Goal: Use online tool/utility: Use online tool/utility

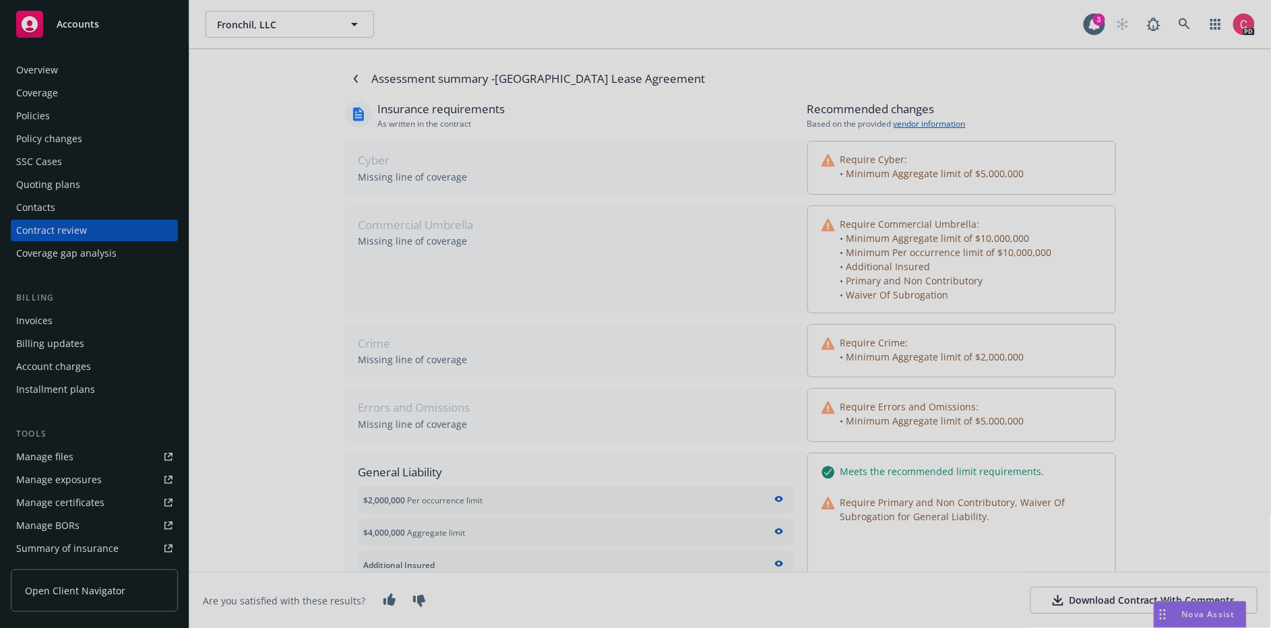
scroll to position [210, 0]
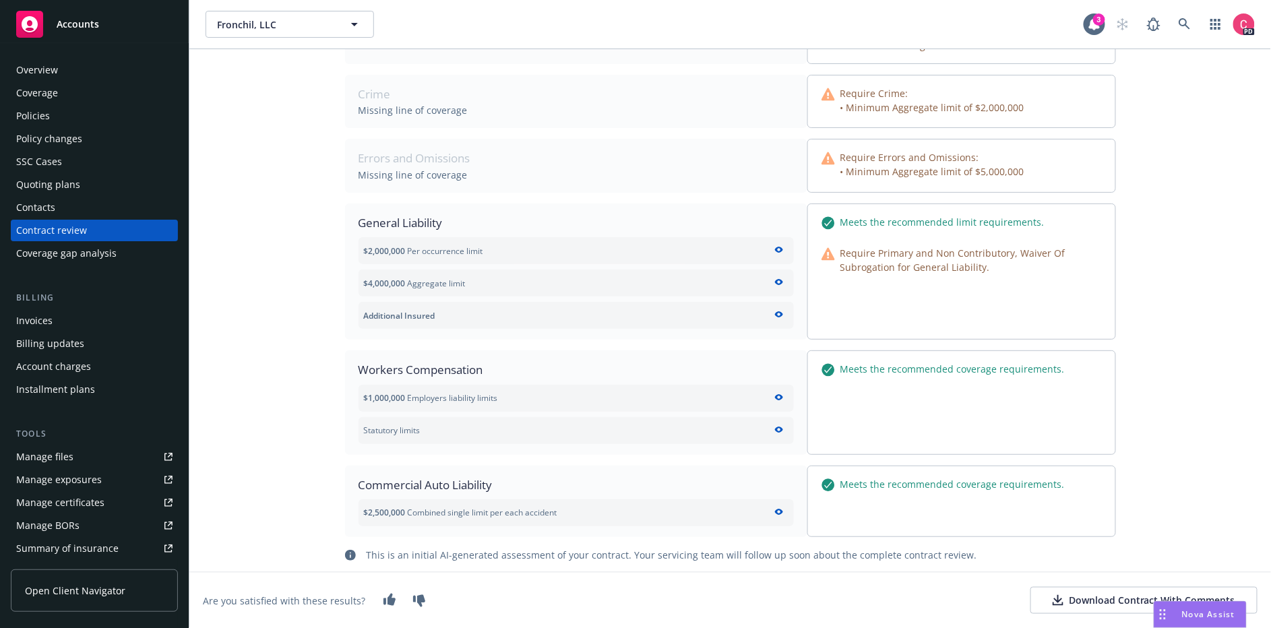
click at [1198, 613] on span "Nova Assist" at bounding box center [1208, 613] width 53 height 11
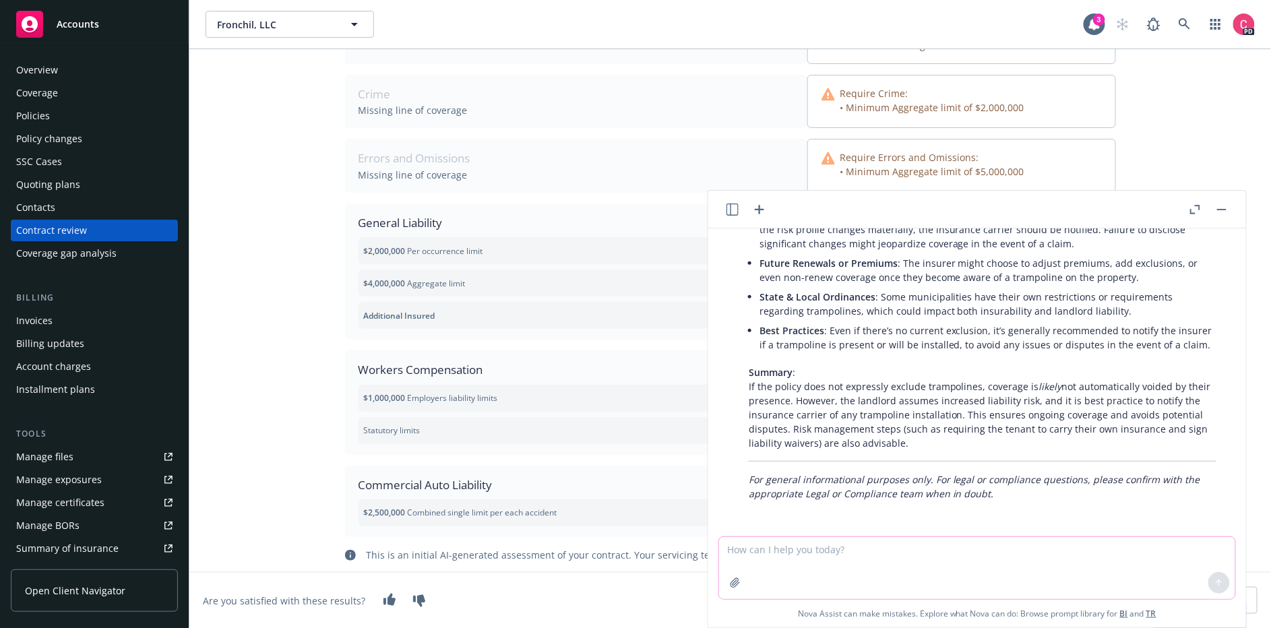
click at [877, 552] on textarea at bounding box center [977, 568] width 516 height 62
paste textarea "Newfront, a tech-enabled insurance brokerage, is going to be administering an a…"
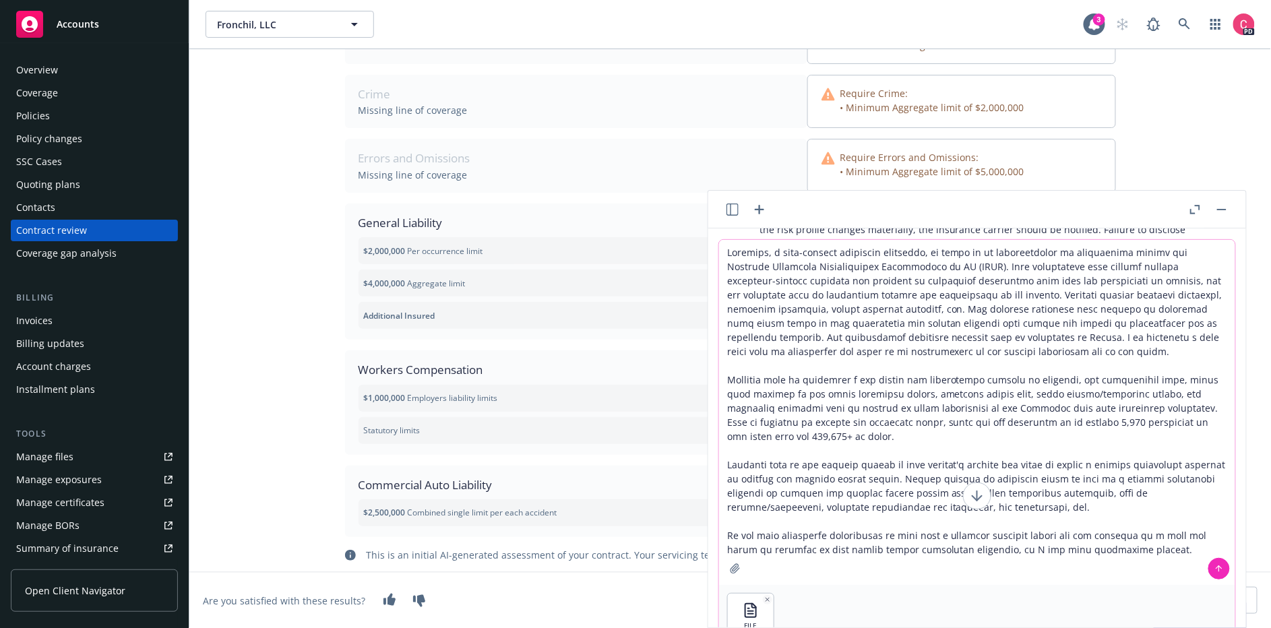
type textarea "Newfront, a tech-enabled insurance brokerage, is going to be administering an a…"
click at [1208, 578] on div at bounding box center [1219, 568] width 32 height 32
click at [1215, 571] on icon at bounding box center [1218, 568] width 9 height 9
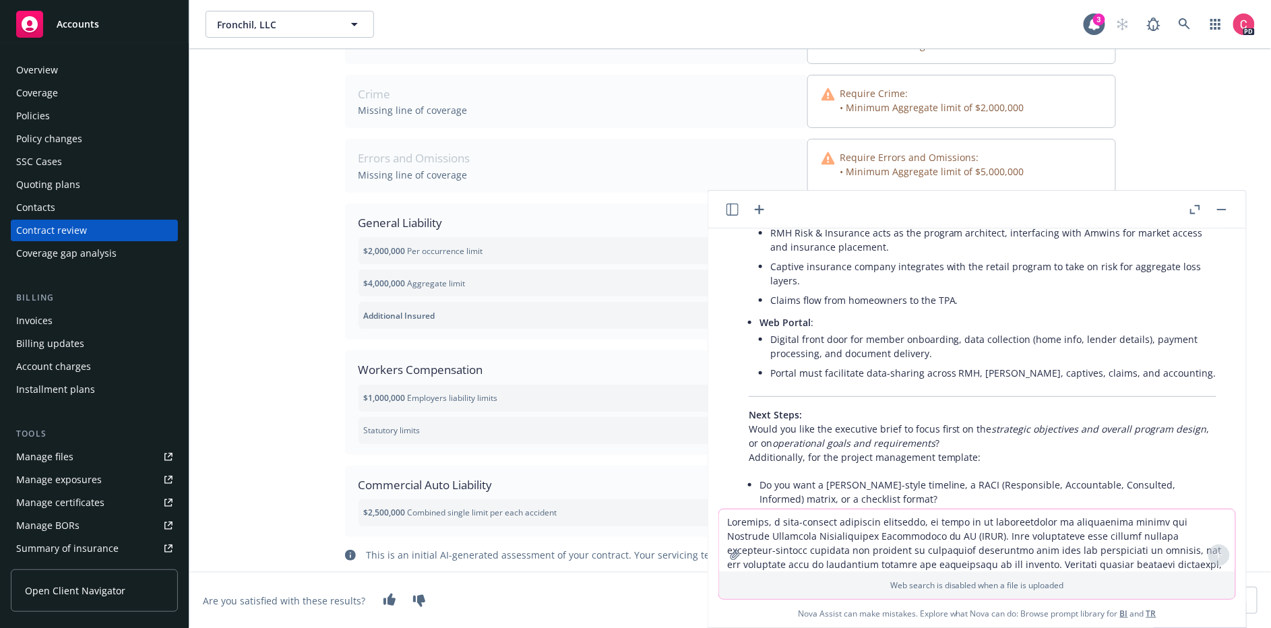
scroll to position [1533, 0]
